Goal: Task Accomplishment & Management: Manage account settings

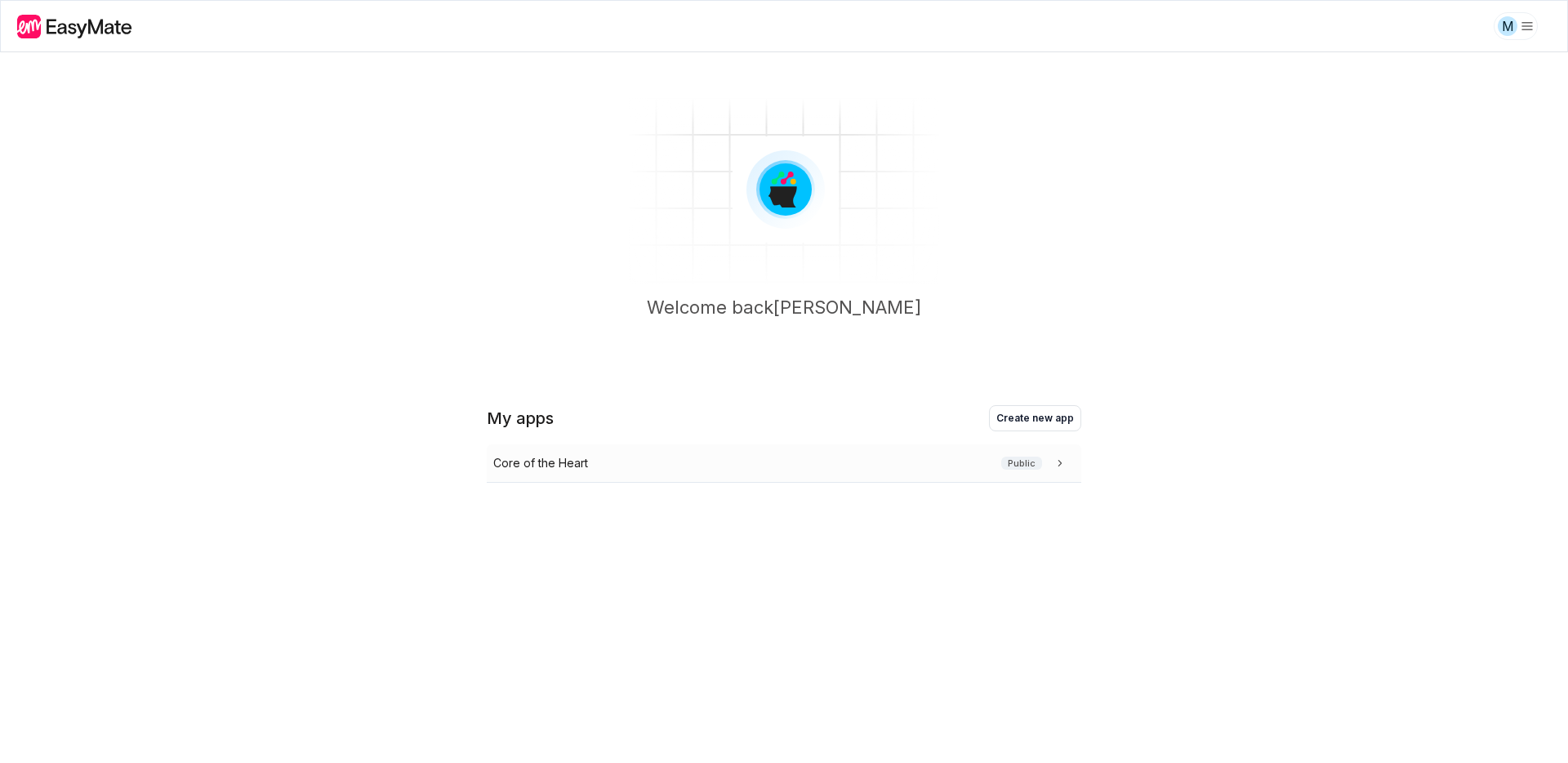
click at [590, 451] on div "Core of the Heart Public" at bounding box center [784, 463] width 594 height 38
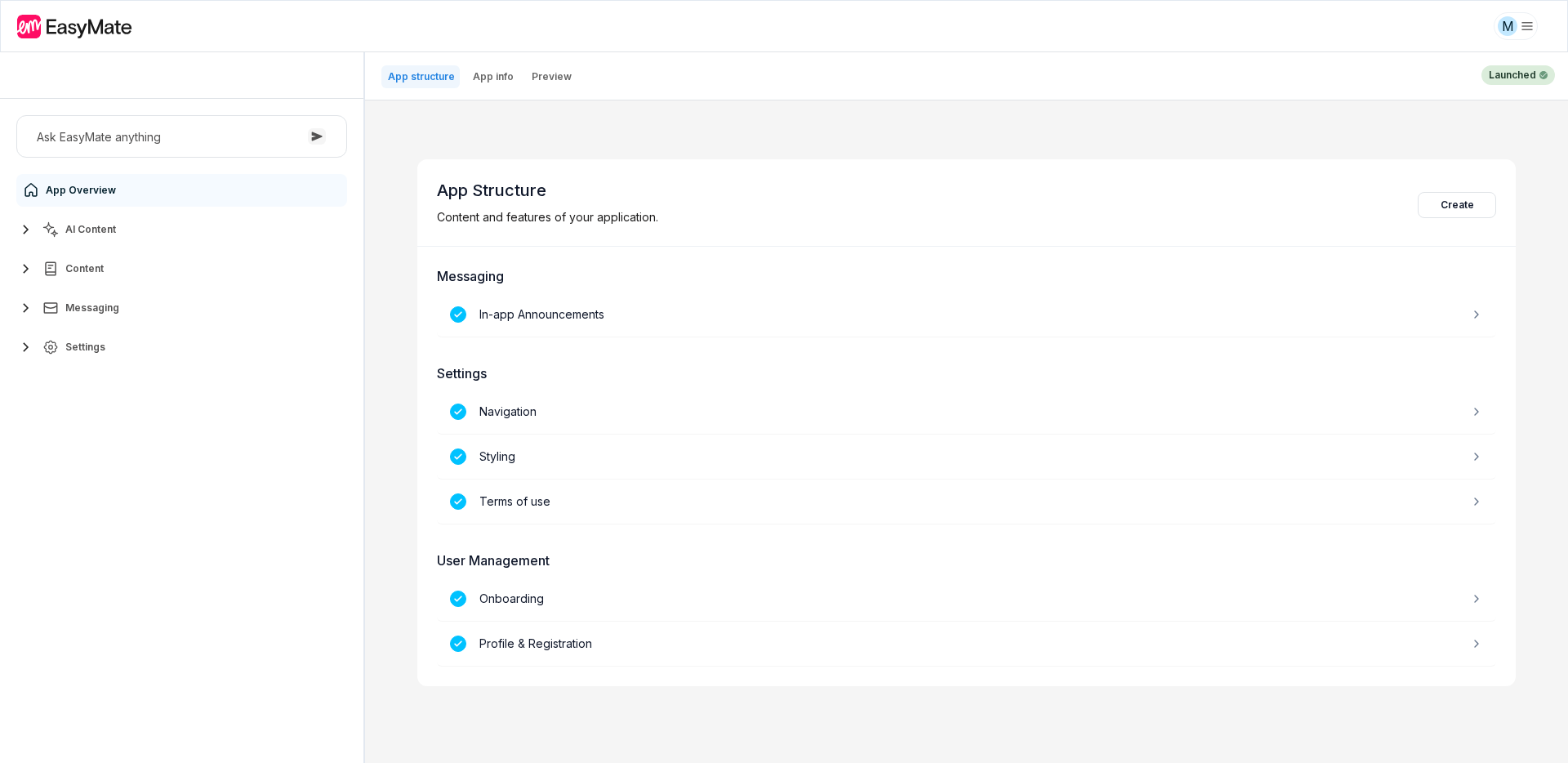
click at [29, 341] on icon "button" at bounding box center [26, 347] width 20 height 20
click at [94, 515] on span "Users" at bounding box center [83, 516] width 30 height 13
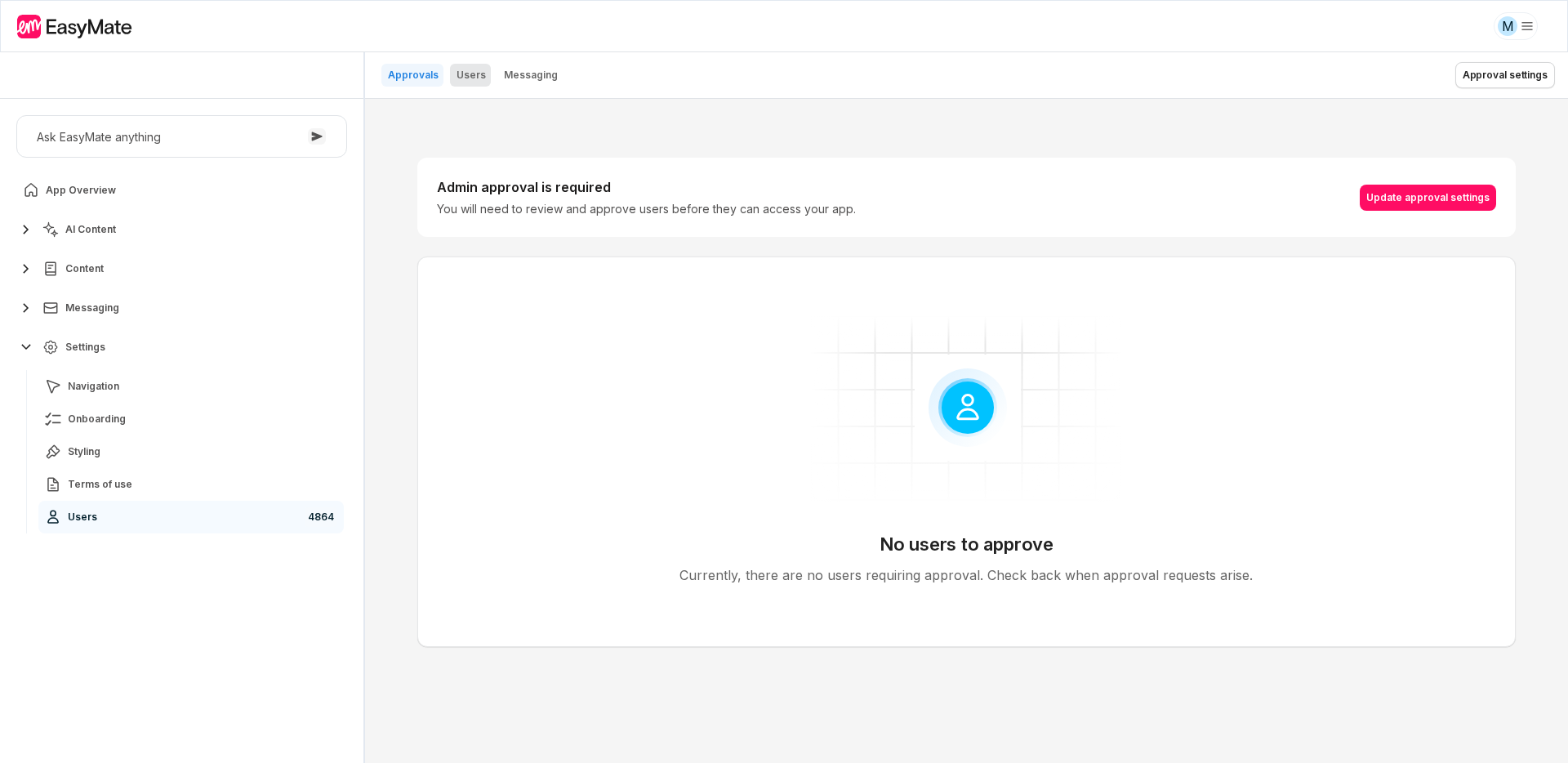
click at [467, 75] on p "Users" at bounding box center [471, 75] width 30 height 13
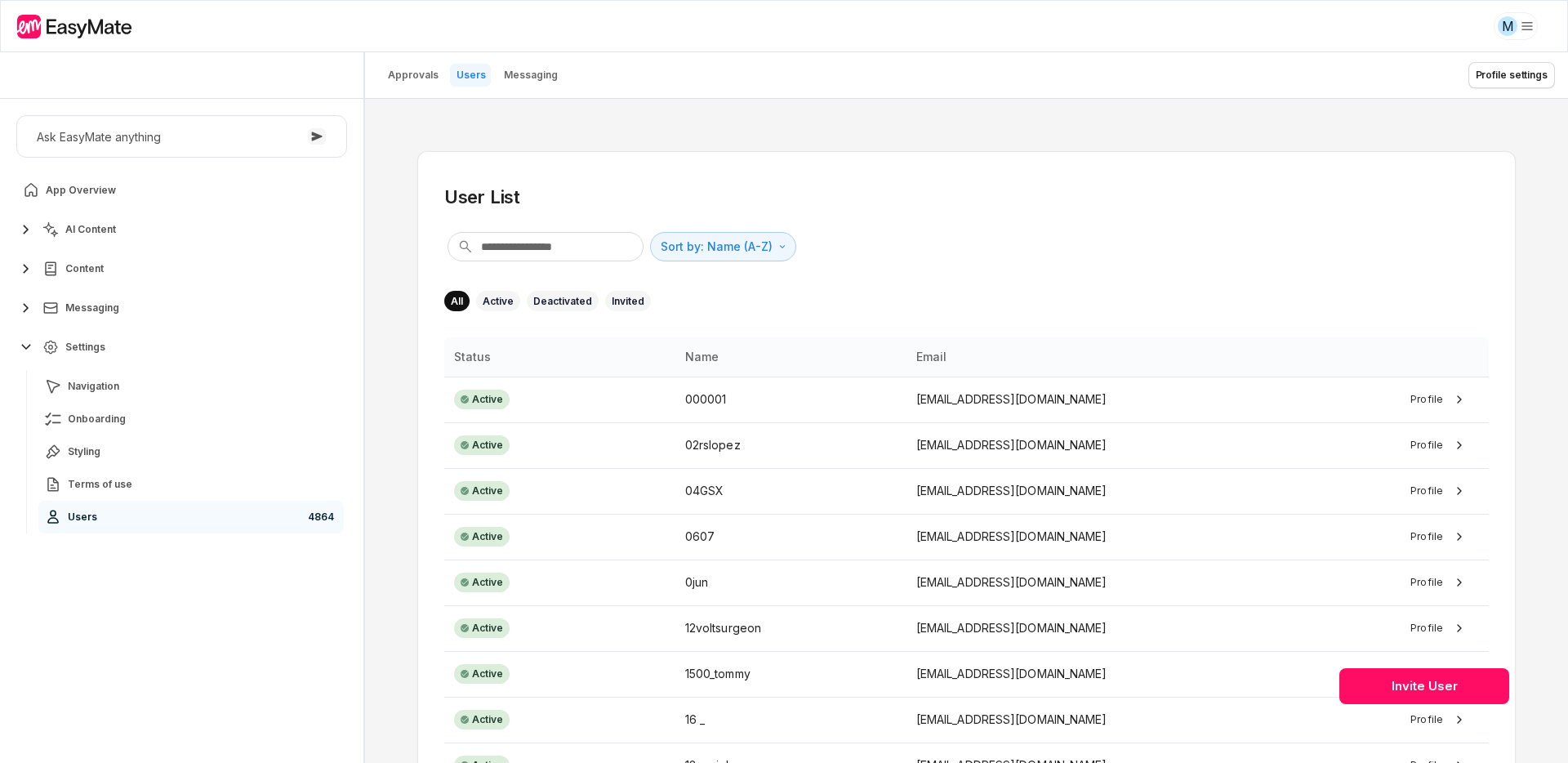
type textarea "*"
